Goal: Information Seeking & Learning: Learn about a topic

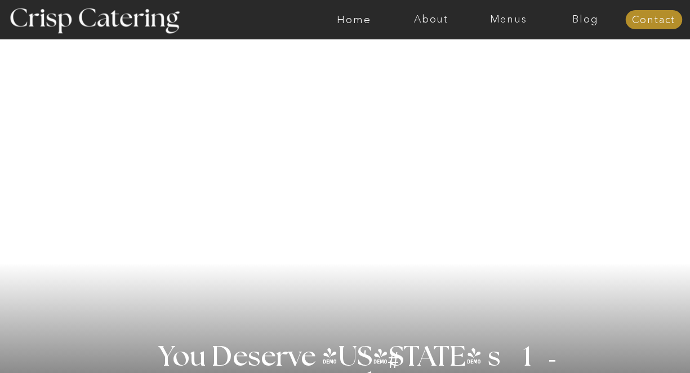
click at [499, 21] on nav "Menus" at bounding box center [507, 19] width 77 height 11
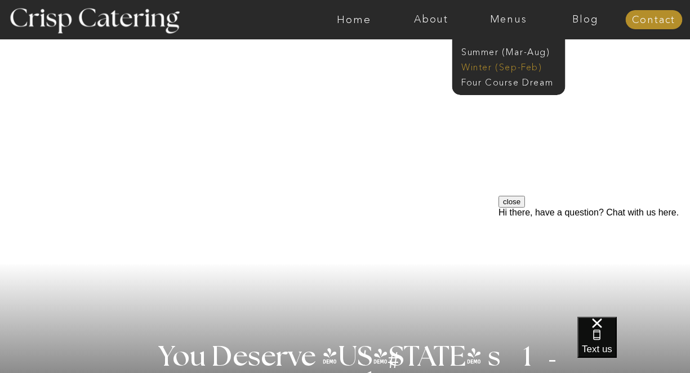
click at [498, 68] on nav "Winter (Sep-Feb)" at bounding box center [507, 66] width 92 height 11
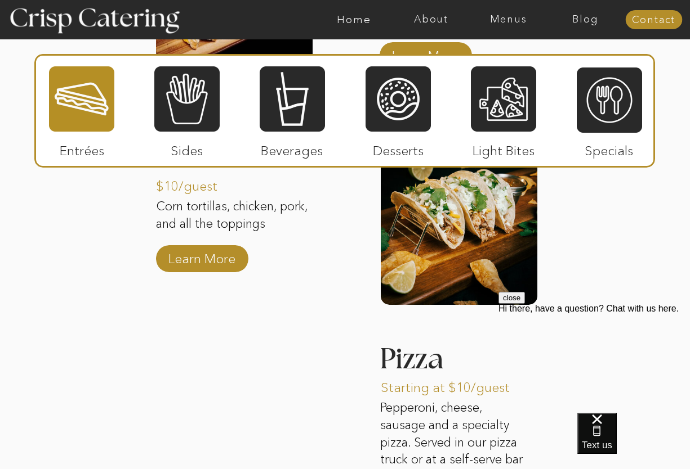
scroll to position [1667, 0]
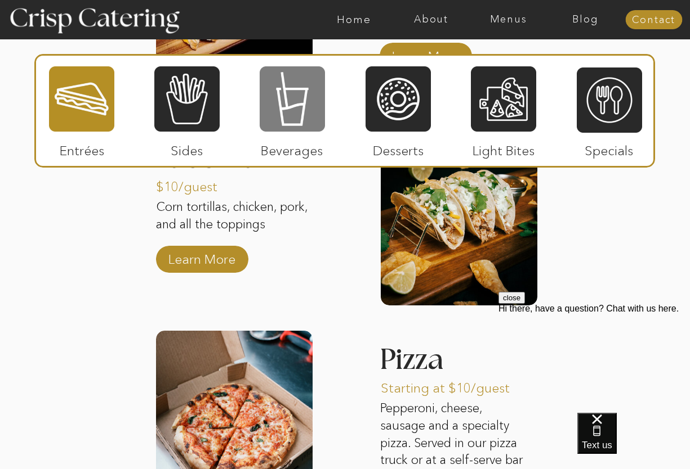
click at [288, 111] on div at bounding box center [291, 99] width 65 height 68
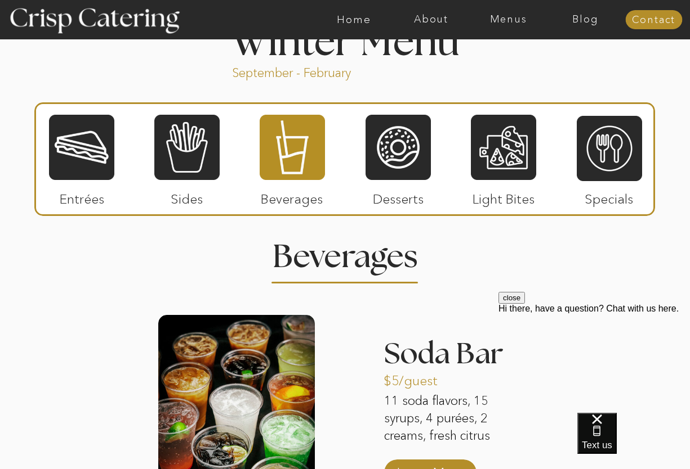
scroll to position [1292, 0]
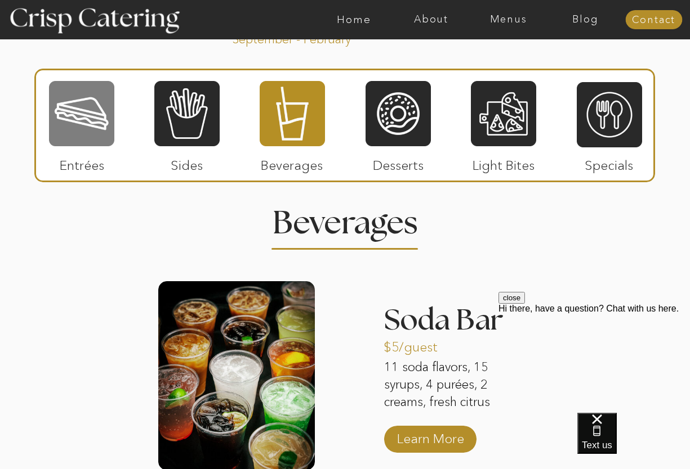
click at [95, 127] on div at bounding box center [81, 114] width 65 height 68
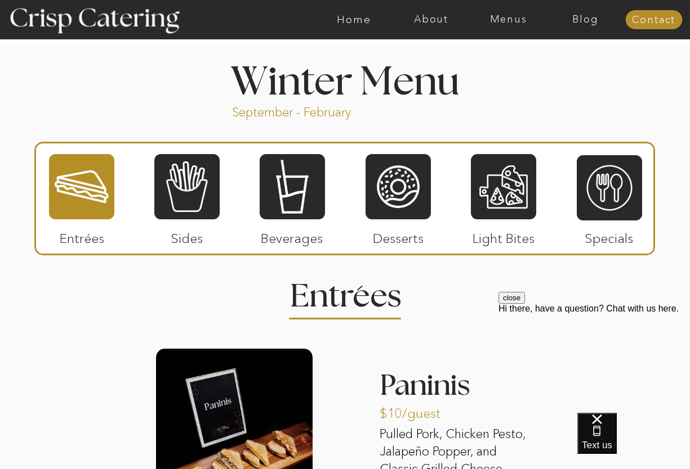
scroll to position [502, 0]
